Goal: Task Accomplishment & Management: Use online tool/utility

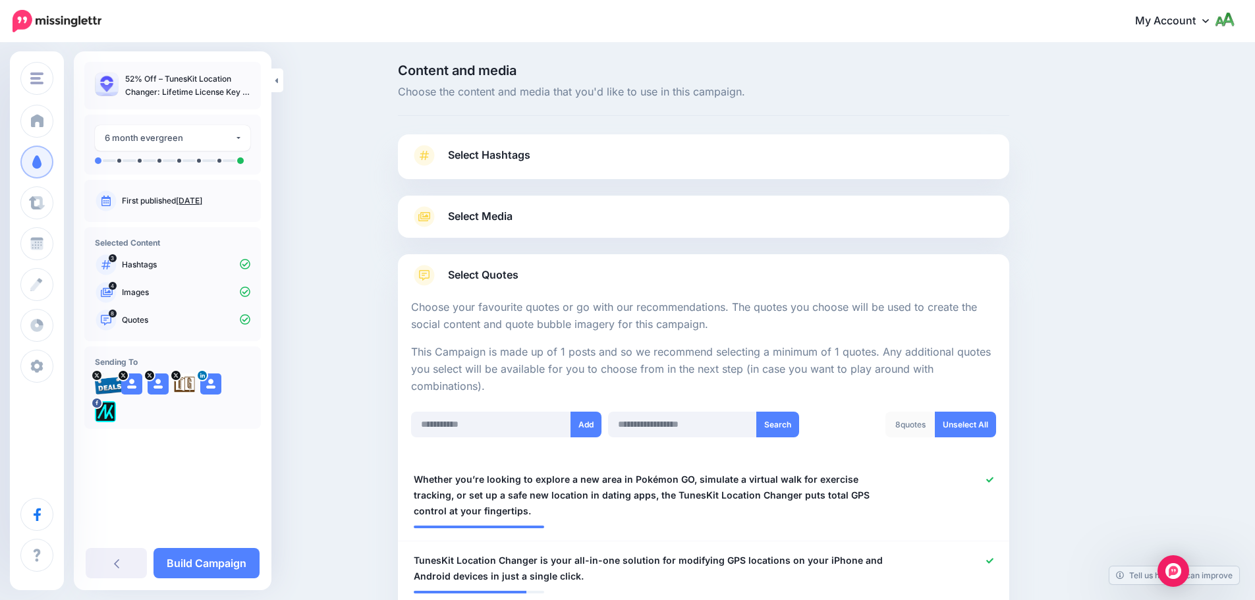
scroll to position [1100, 0]
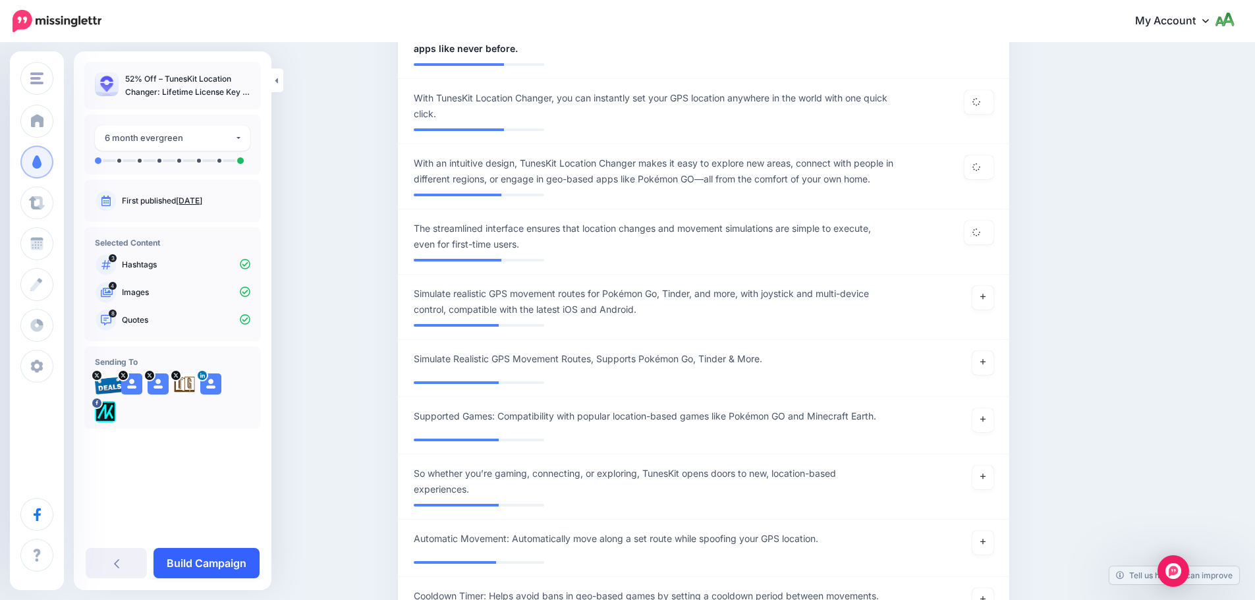
click at [210, 569] on link "Build Campaign" at bounding box center [207, 563] width 106 height 30
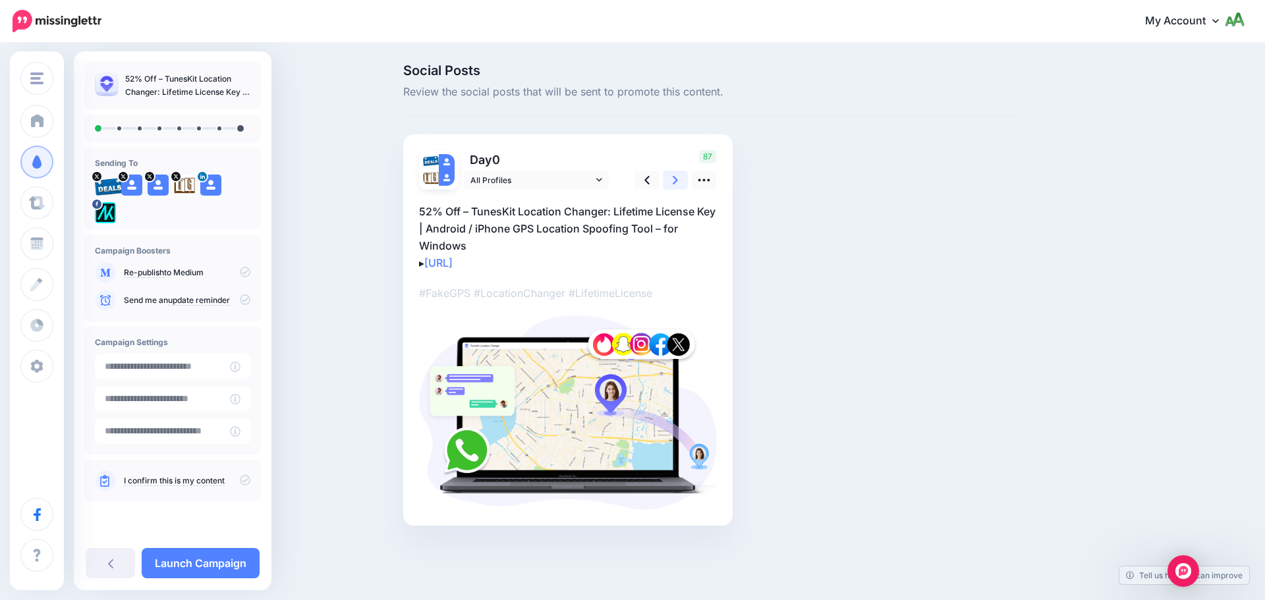
click at [679, 185] on link at bounding box center [675, 180] width 25 height 19
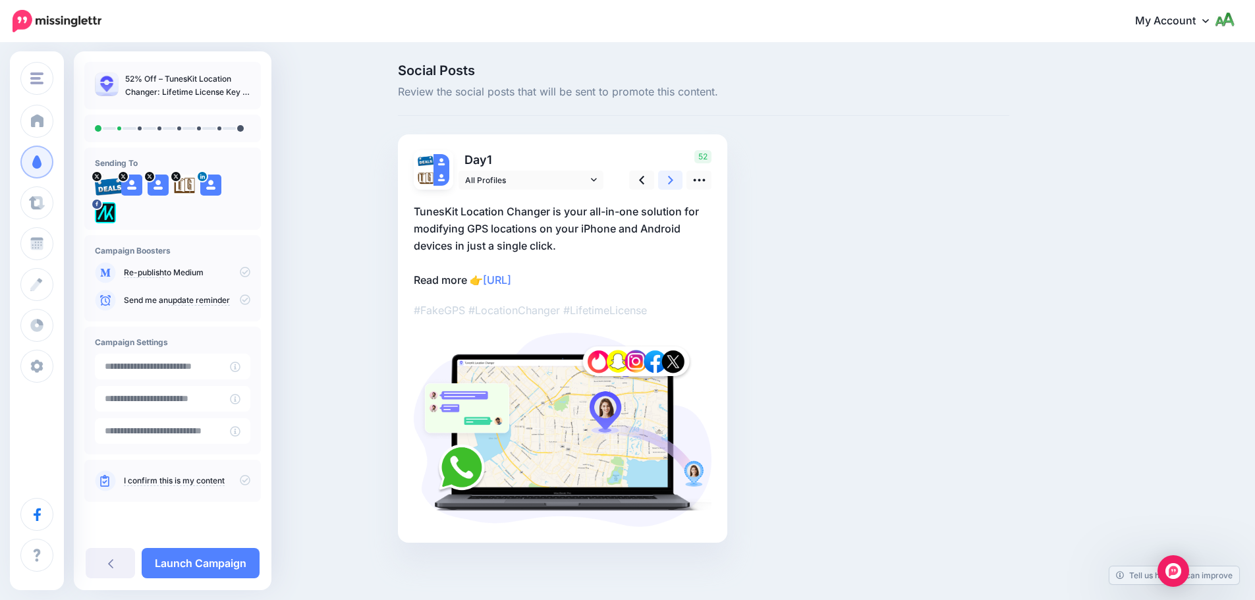
click at [679, 185] on link at bounding box center [670, 180] width 25 height 19
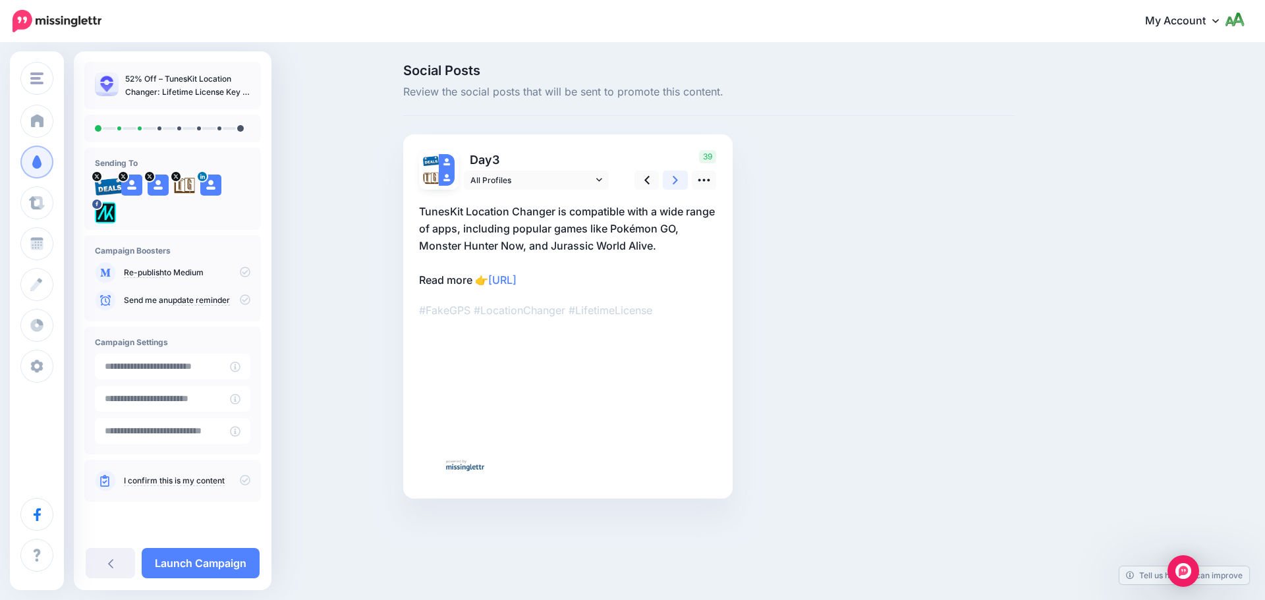
click at [679, 185] on link at bounding box center [675, 180] width 25 height 19
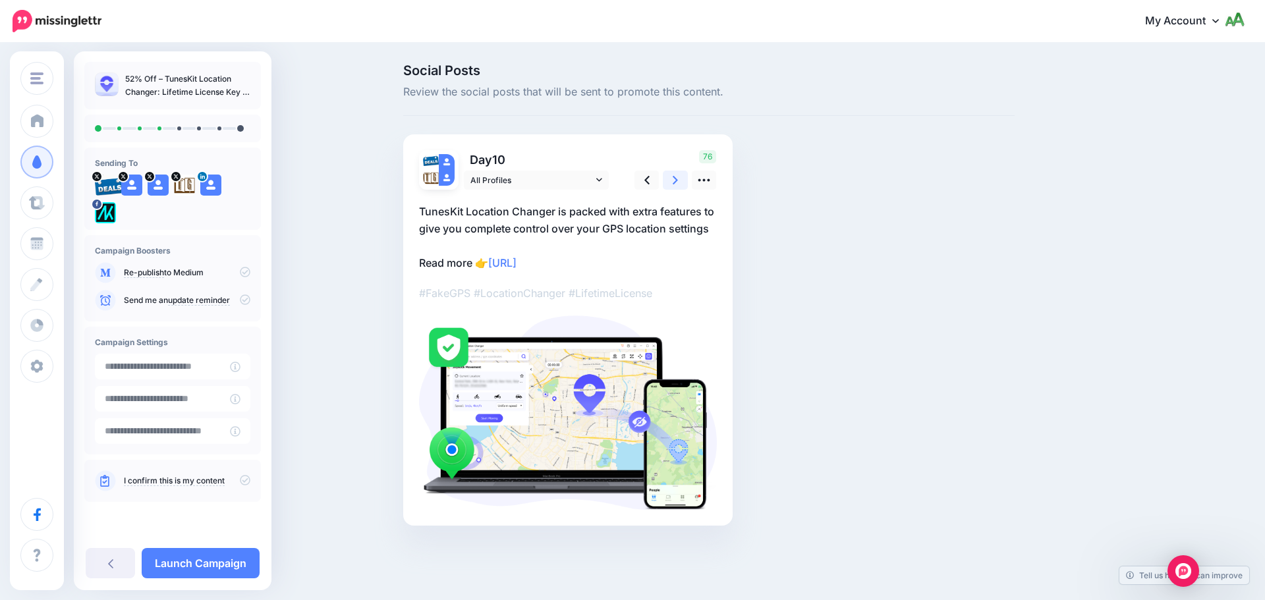
click at [679, 185] on link at bounding box center [675, 180] width 25 height 19
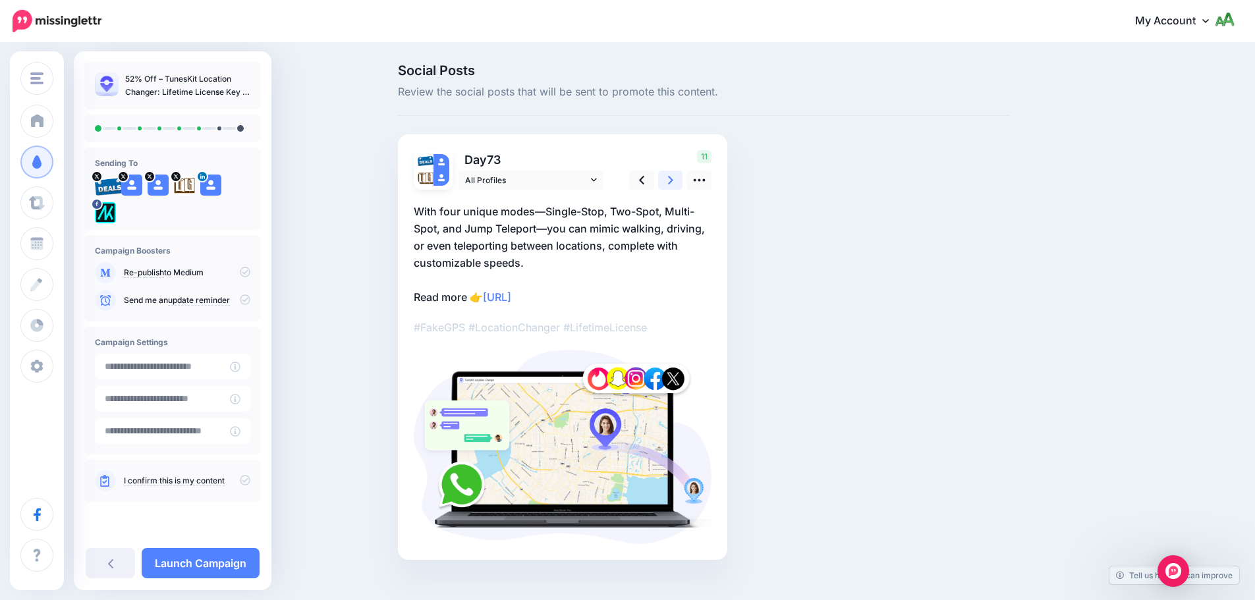
click at [679, 185] on link at bounding box center [670, 180] width 25 height 19
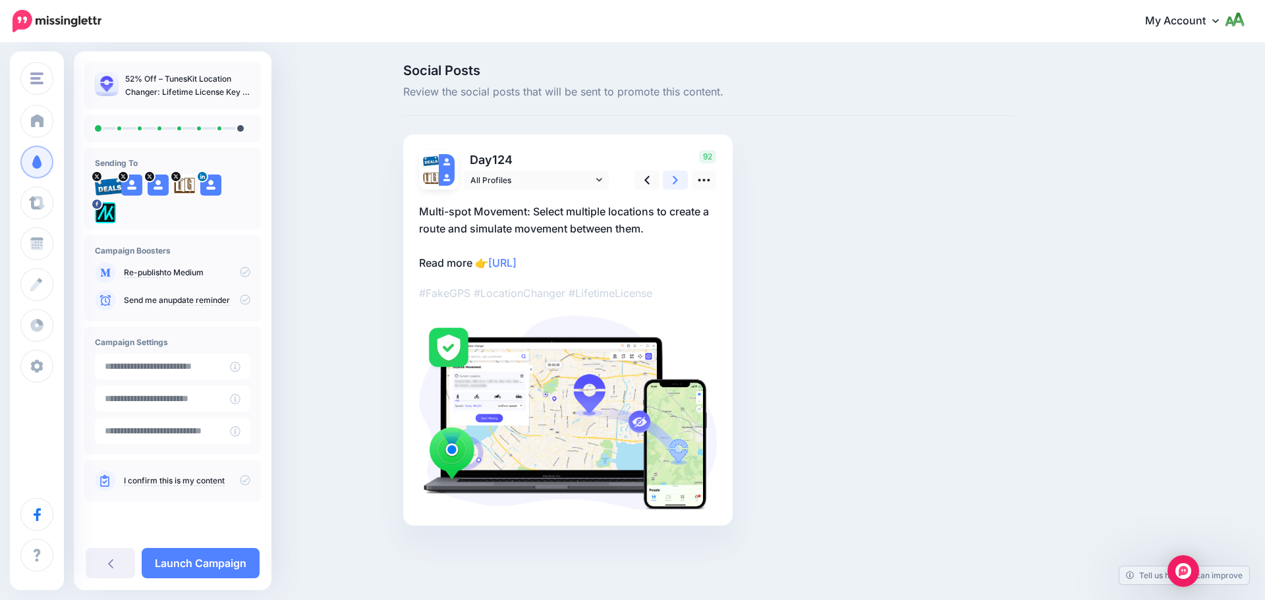
click at [679, 185] on link at bounding box center [675, 180] width 25 height 19
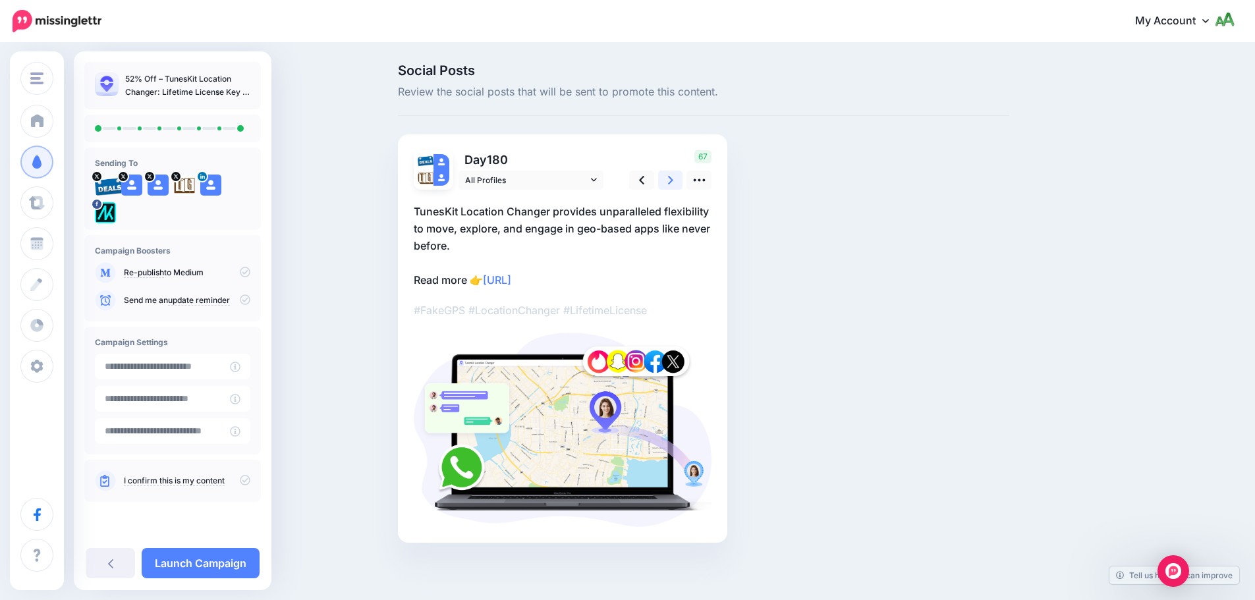
click at [679, 185] on link at bounding box center [670, 180] width 25 height 19
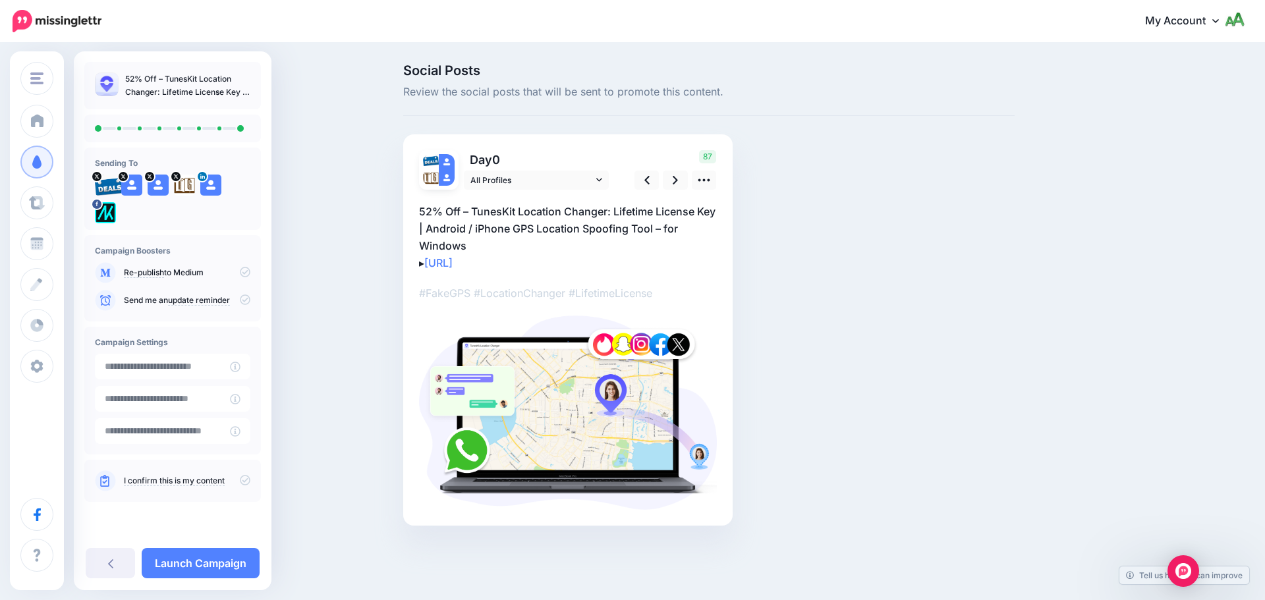
click at [248, 299] on icon at bounding box center [245, 300] width 11 height 11
click at [246, 481] on icon at bounding box center [245, 480] width 11 height 11
click at [244, 480] on icon at bounding box center [245, 480] width 11 height 11
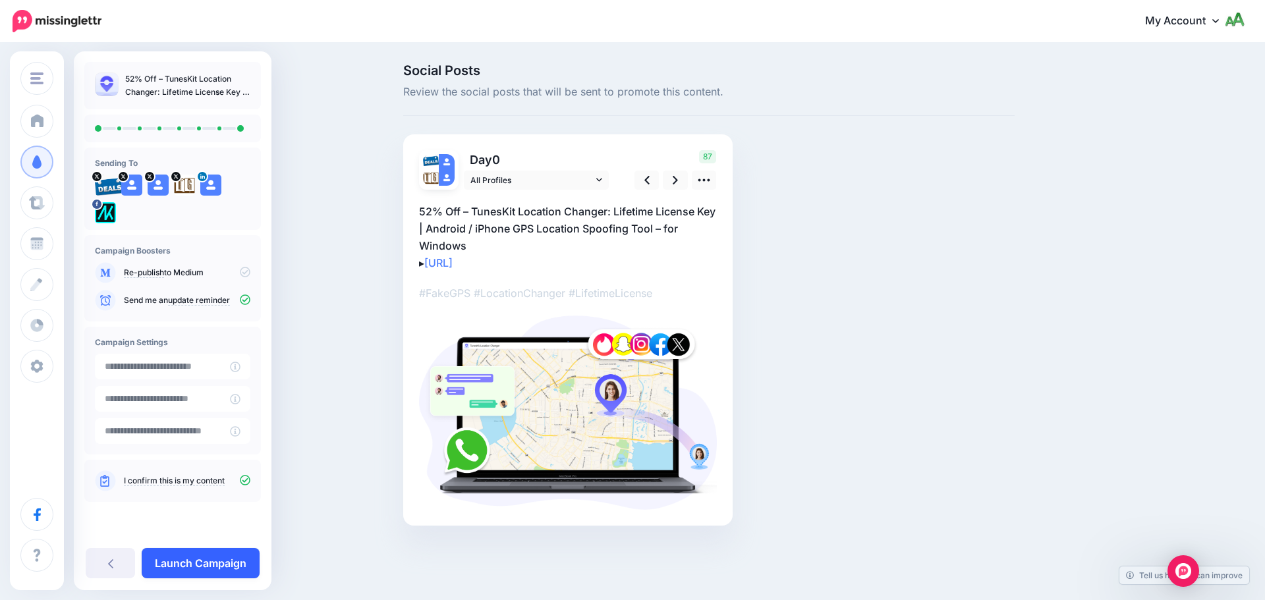
click at [243, 561] on link "Launch Campaign" at bounding box center [201, 563] width 118 height 30
